Goal: Obtain resource: Download file/media

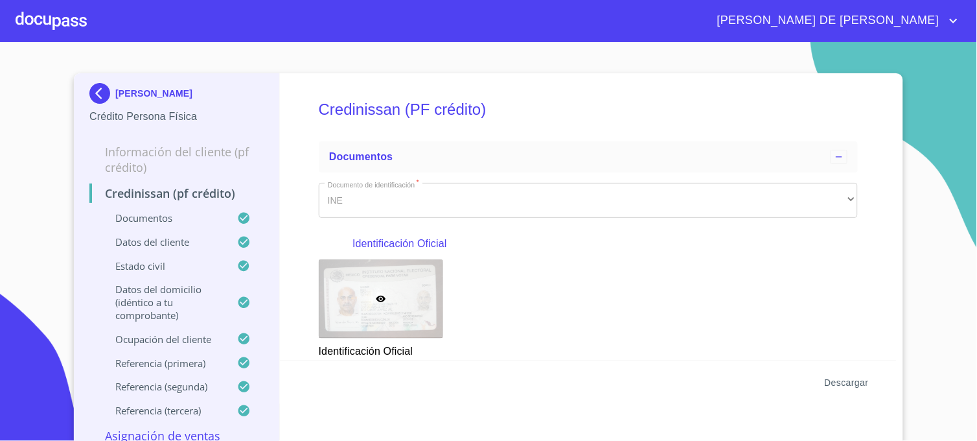
click at [837, 384] on span "Descargar" at bounding box center [847, 383] width 44 height 16
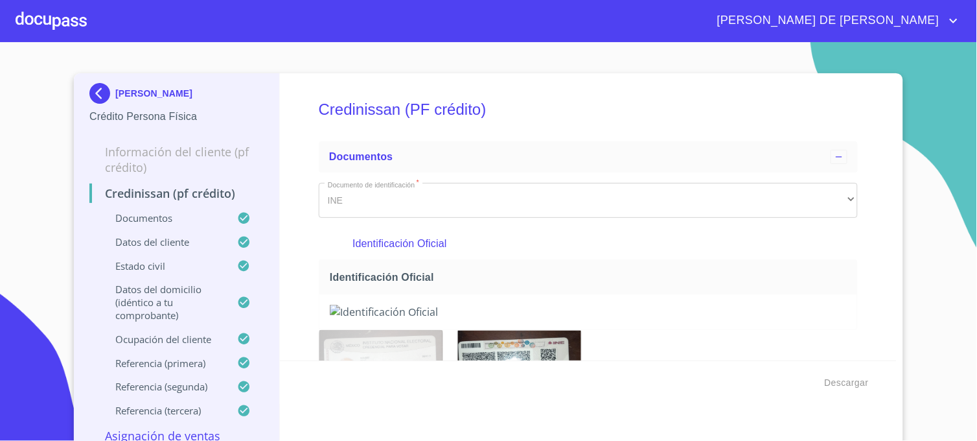
click at [91, 91] on img at bounding box center [102, 93] width 26 height 21
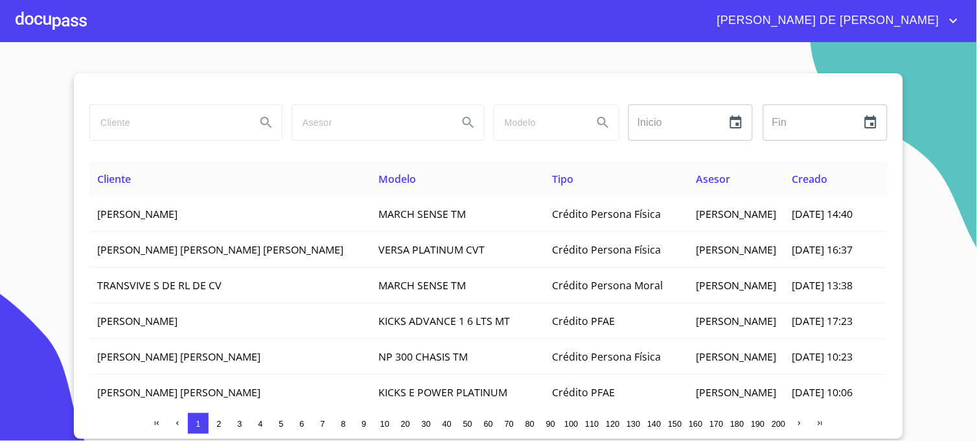
drag, startPoint x: 146, startPoint y: 126, endPoint x: 55, endPoint y: 127, distance: 91.4
click at [55, 127] on section "Inicio ​ Fin ​ Cliente Modelo Tipo Asesor Creado [PERSON_NAME] MARCH SENSE TM C…" at bounding box center [488, 241] width 977 height 399
type input "[PERSON_NAME]"
click at [255, 131] on button "Search" at bounding box center [266, 122] width 31 height 31
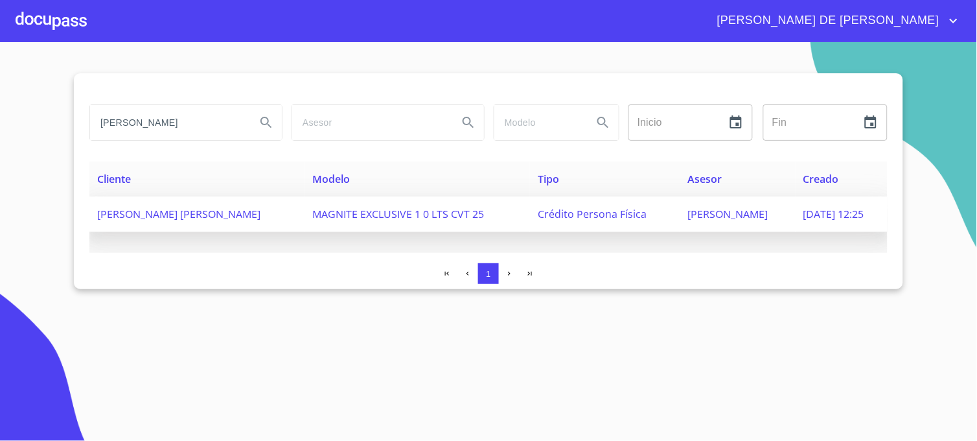
click at [688, 215] on span "[PERSON_NAME]" at bounding box center [728, 214] width 80 height 14
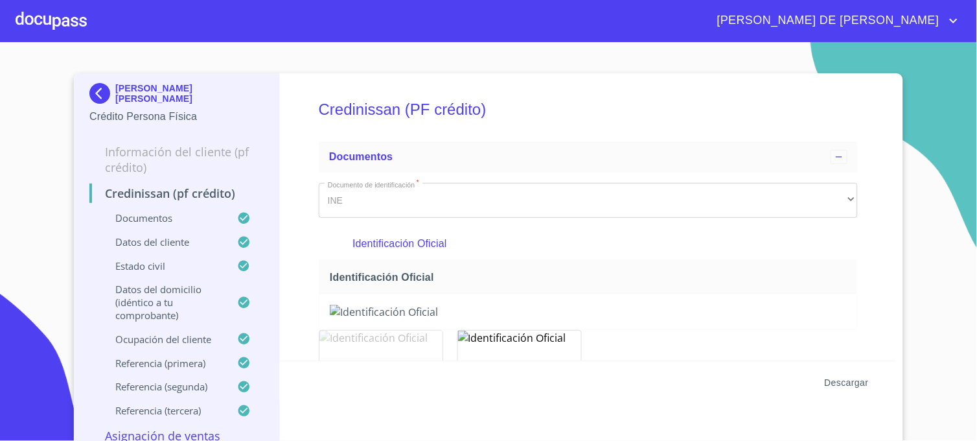
click at [843, 384] on span "Descargar" at bounding box center [847, 383] width 44 height 16
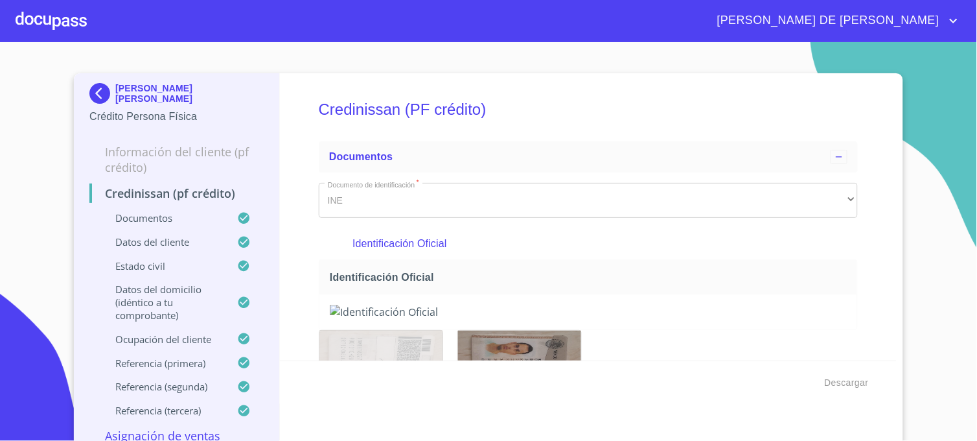
click at [97, 95] on img at bounding box center [102, 93] width 26 height 21
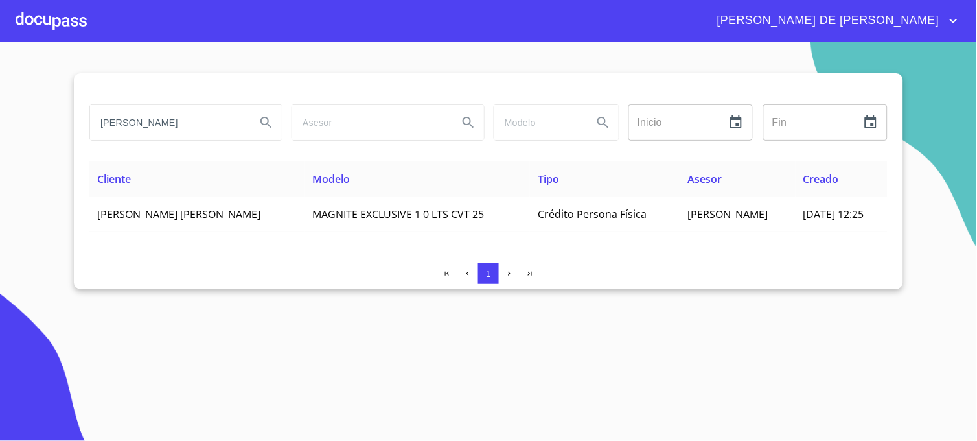
drag, startPoint x: 193, startPoint y: 123, endPoint x: -3, endPoint y: 113, distance: 196.6
click at [0, 113] on html "[PERSON_NAME] DE [PERSON_NAME] [PERSON_NAME] Inicio ​ Fin ​ Cliente Modelo Tipo…" at bounding box center [488, 220] width 977 height 441
type input "[PERSON_NAME]"
click at [275, 127] on button "Search" at bounding box center [266, 122] width 31 height 31
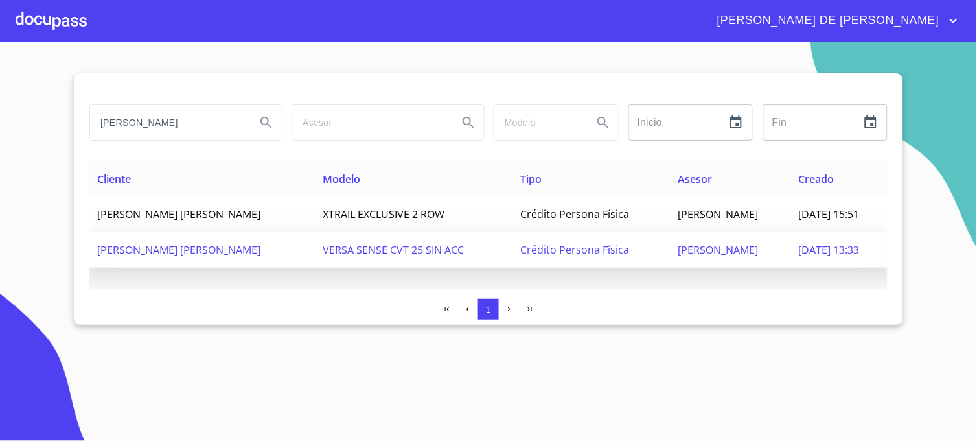
click at [670, 250] on td "[PERSON_NAME]" at bounding box center [730, 250] width 121 height 36
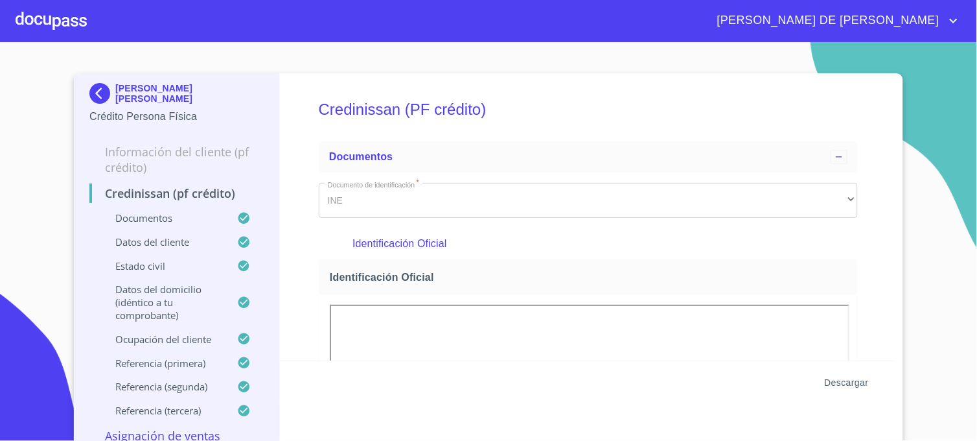
click at [841, 384] on span "Descargar" at bounding box center [847, 383] width 44 height 16
click at [93, 94] on img at bounding box center [102, 93] width 26 height 21
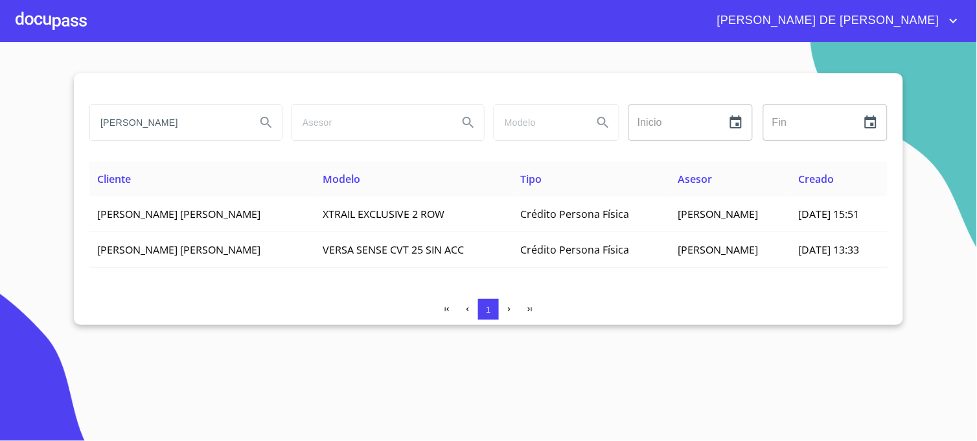
drag, startPoint x: 218, startPoint y: 125, endPoint x: 70, endPoint y: 154, distance: 150.5
click at [70, 154] on section "[PERSON_NAME] Inicio ​ Fin ​ Cliente Modelo Tipo Asesor Creado [PERSON_NAME] [P…" at bounding box center [488, 241] width 977 height 399
type input "[PERSON_NAME]"
click at [264, 125] on icon "Search" at bounding box center [267, 123] width 16 height 16
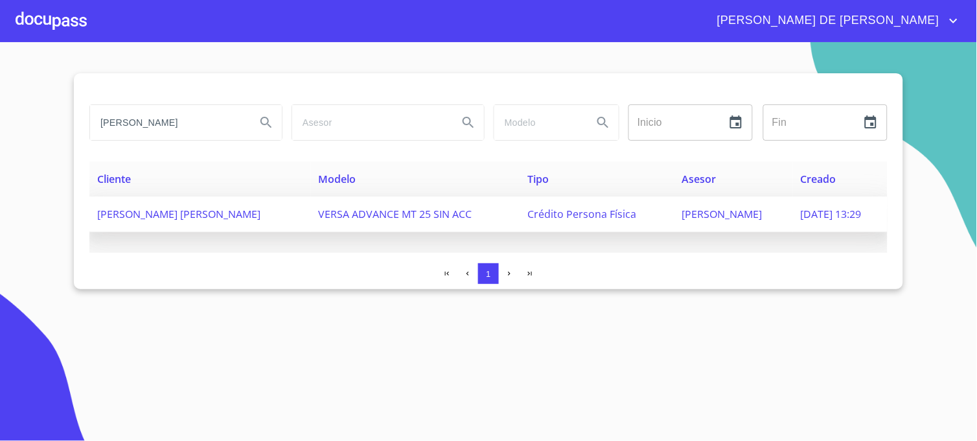
click at [690, 219] on span "[PERSON_NAME]" at bounding box center [722, 214] width 80 height 14
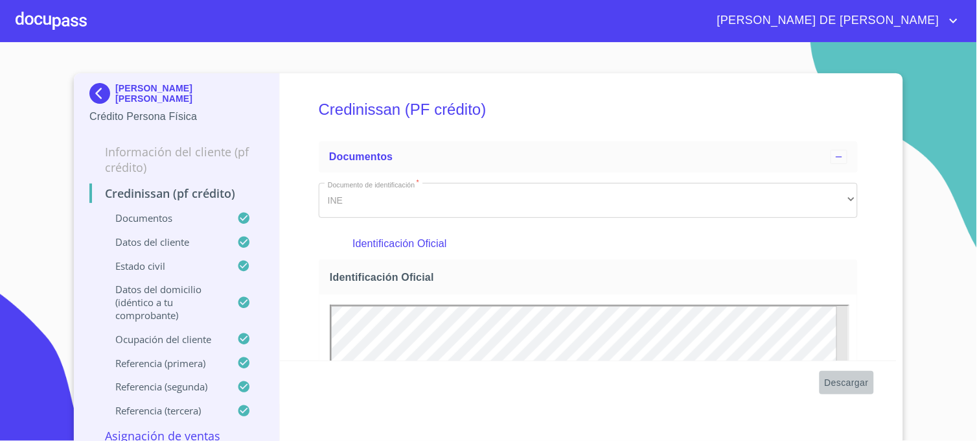
click at [833, 384] on span "Descargar" at bounding box center [847, 383] width 44 height 16
click at [93, 99] on img at bounding box center [102, 93] width 26 height 21
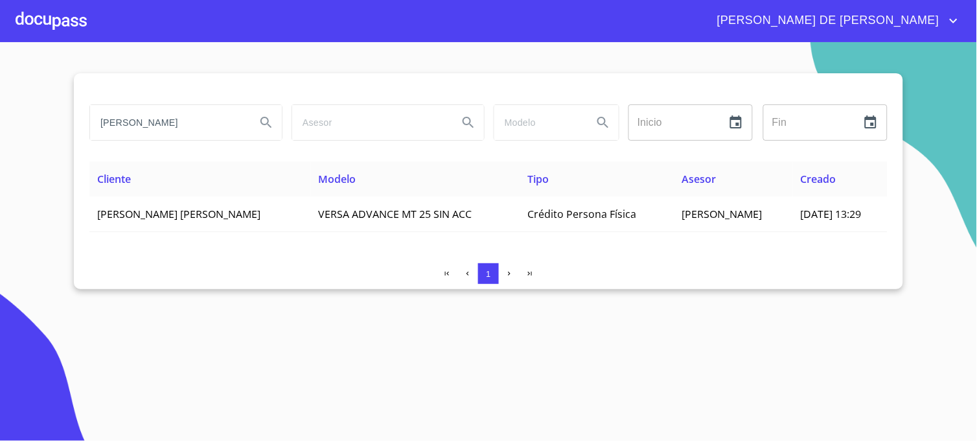
drag, startPoint x: 210, startPoint y: 126, endPoint x: 29, endPoint y: 156, distance: 183.1
click at [29, 156] on section "[PERSON_NAME] Inicio ​ Fin ​ Cliente Modelo Tipo Asesor Creado [PERSON_NAME] [P…" at bounding box center [488, 241] width 977 height 399
type input "[PERSON_NAME]"
click at [268, 125] on icon "Search" at bounding box center [267, 123] width 16 height 16
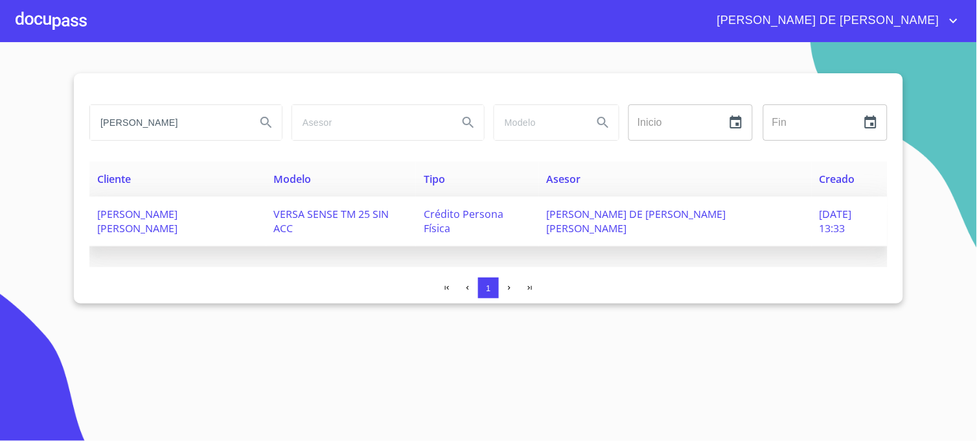
click at [640, 215] on span "[PERSON_NAME] DE [PERSON_NAME] [PERSON_NAME]" at bounding box center [637, 221] width 180 height 29
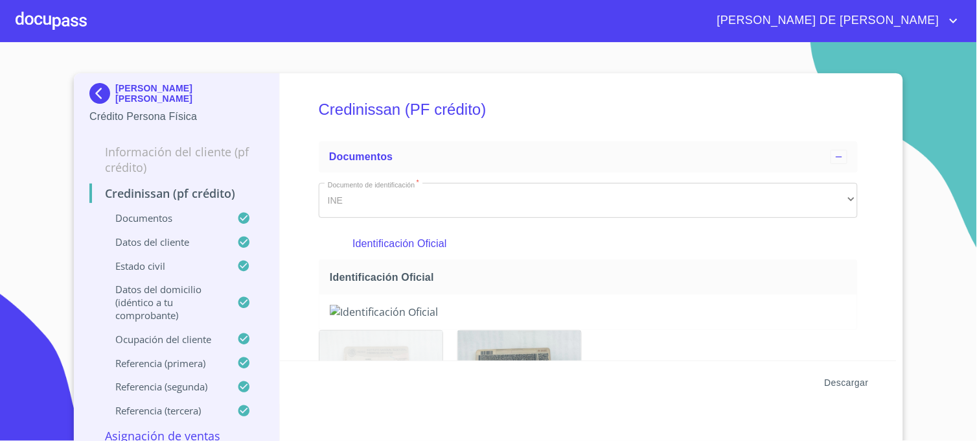
click at [837, 381] on span "Descargar" at bounding box center [847, 383] width 44 height 16
click at [846, 384] on span "Descargar" at bounding box center [847, 383] width 44 height 16
click at [89, 95] on img at bounding box center [102, 93] width 26 height 21
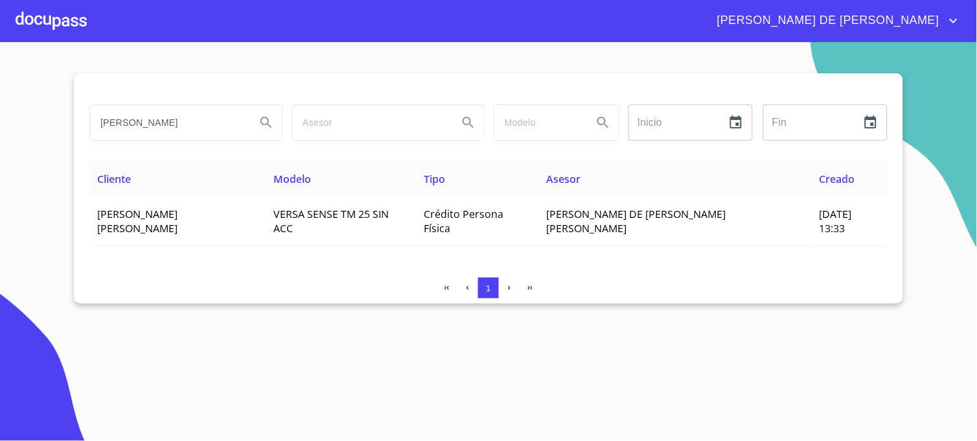
drag, startPoint x: 201, startPoint y: 119, endPoint x: 1, endPoint y: 132, distance: 200.0
click at [1, 132] on section "OROZCO GONZALEZ Inicio ​ Fin ​ Cliente Modelo Tipo Asesor Creado ALMA ARACELI O…" at bounding box center [488, 241] width 977 height 399
type input "T"
type input "TALIN GUTIERREZ"
click at [257, 126] on button "Search" at bounding box center [266, 122] width 31 height 31
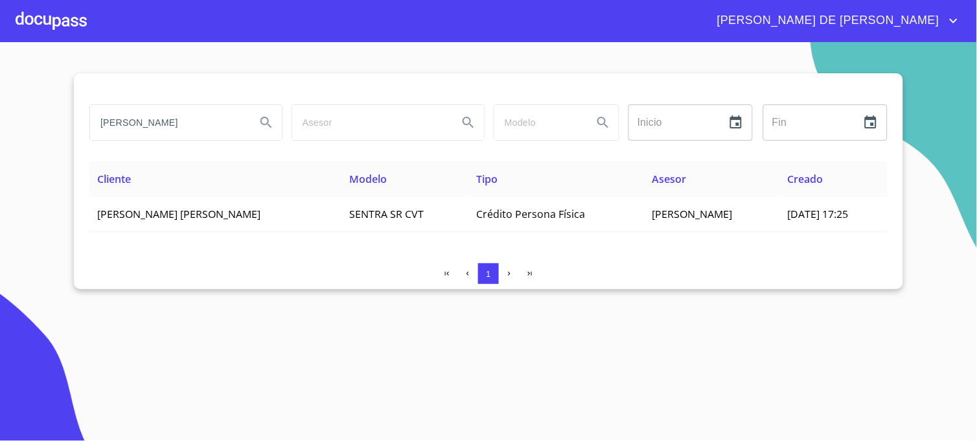
click at [728, 373] on section "TALIN GUTIERREZ Inicio ​ Fin ​ Cliente Modelo Tipo Asesor Creado FERNANDO TALIN…" at bounding box center [488, 241] width 977 height 399
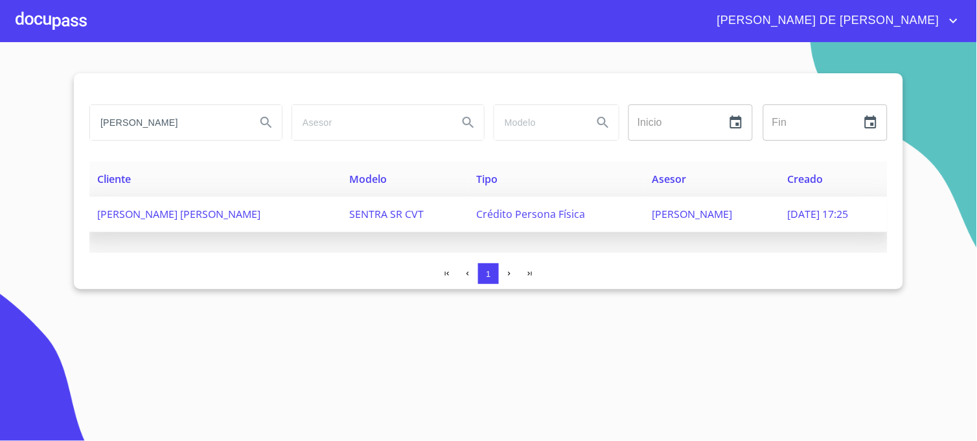
click at [653, 216] on span "CARLOS GOMEZ SANTIAGO" at bounding box center [693, 214] width 80 height 14
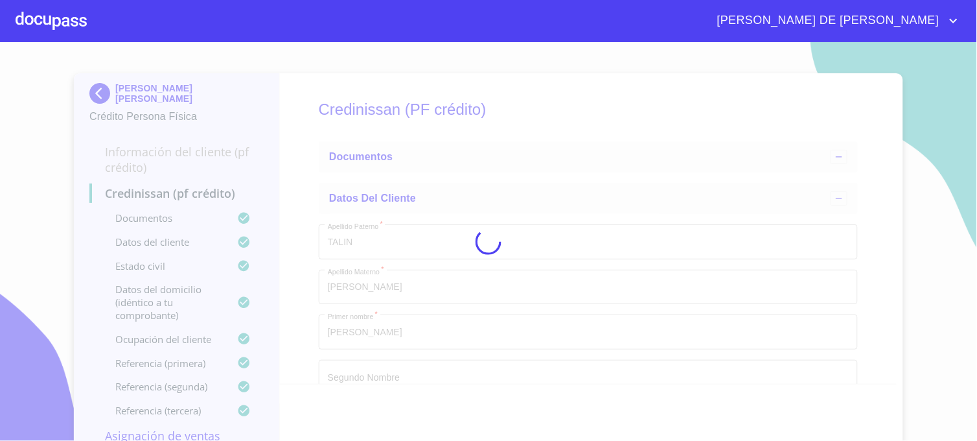
type input "12 de ago. de 1978"
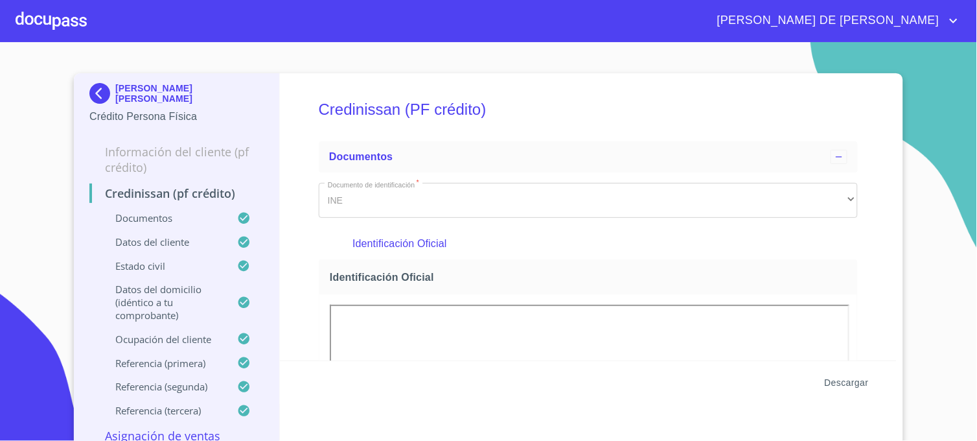
click at [831, 385] on span "Descargar" at bounding box center [847, 383] width 44 height 16
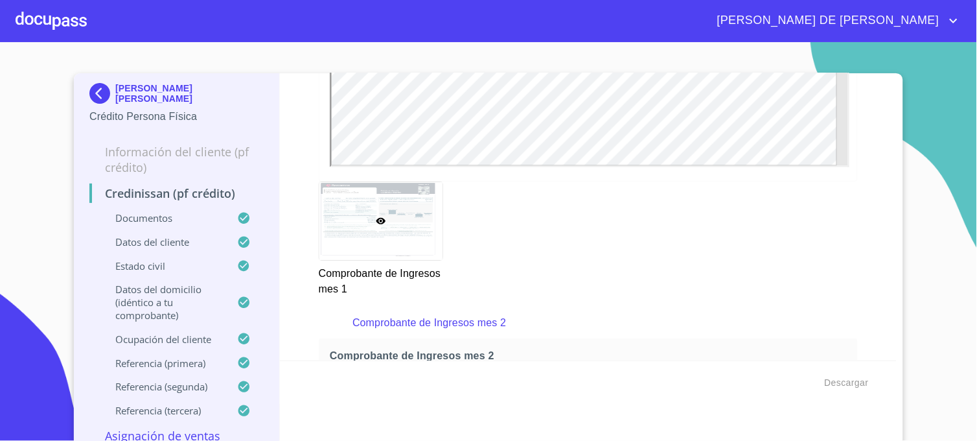
scroll to position [1728, 0]
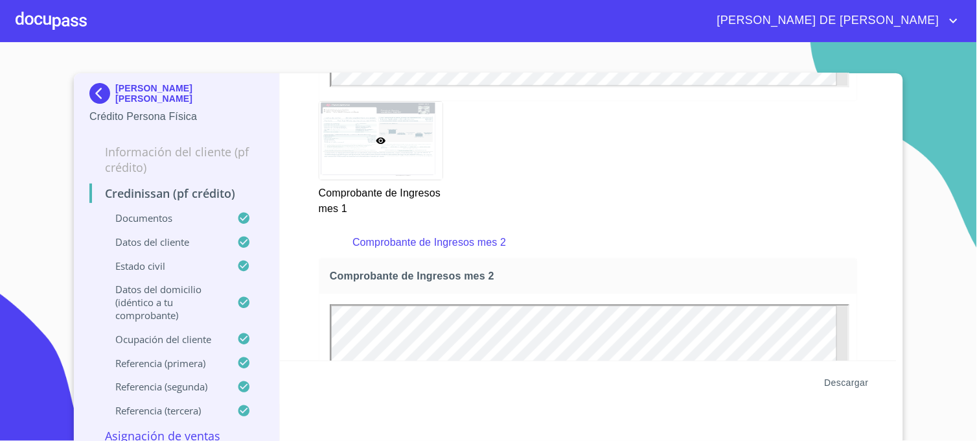
click at [855, 381] on span "Descargar" at bounding box center [847, 383] width 44 height 16
